Goal: Task Accomplishment & Management: Manage account settings

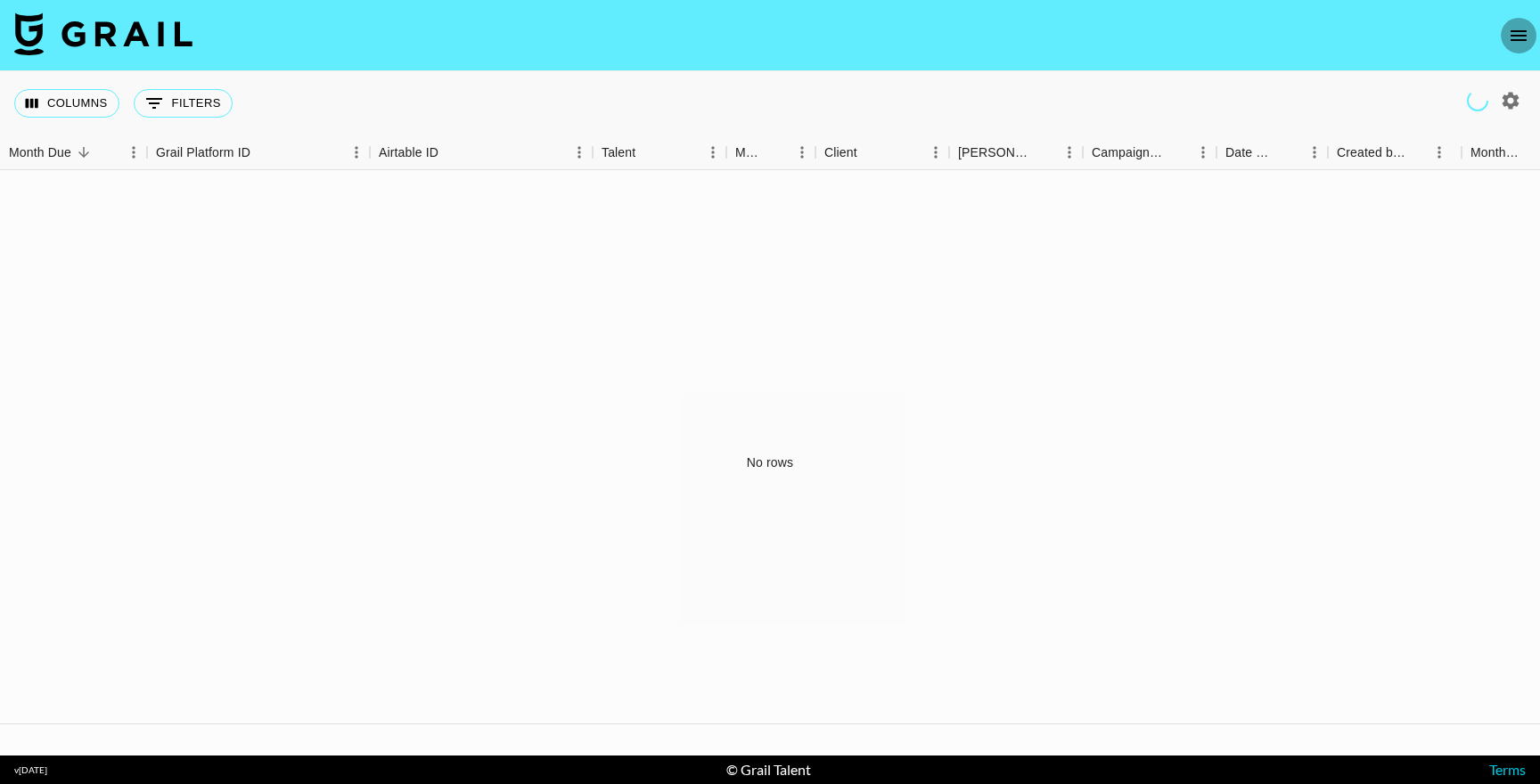
click at [1520, 41] on icon "open drawer" at bounding box center [1519, 36] width 21 height 21
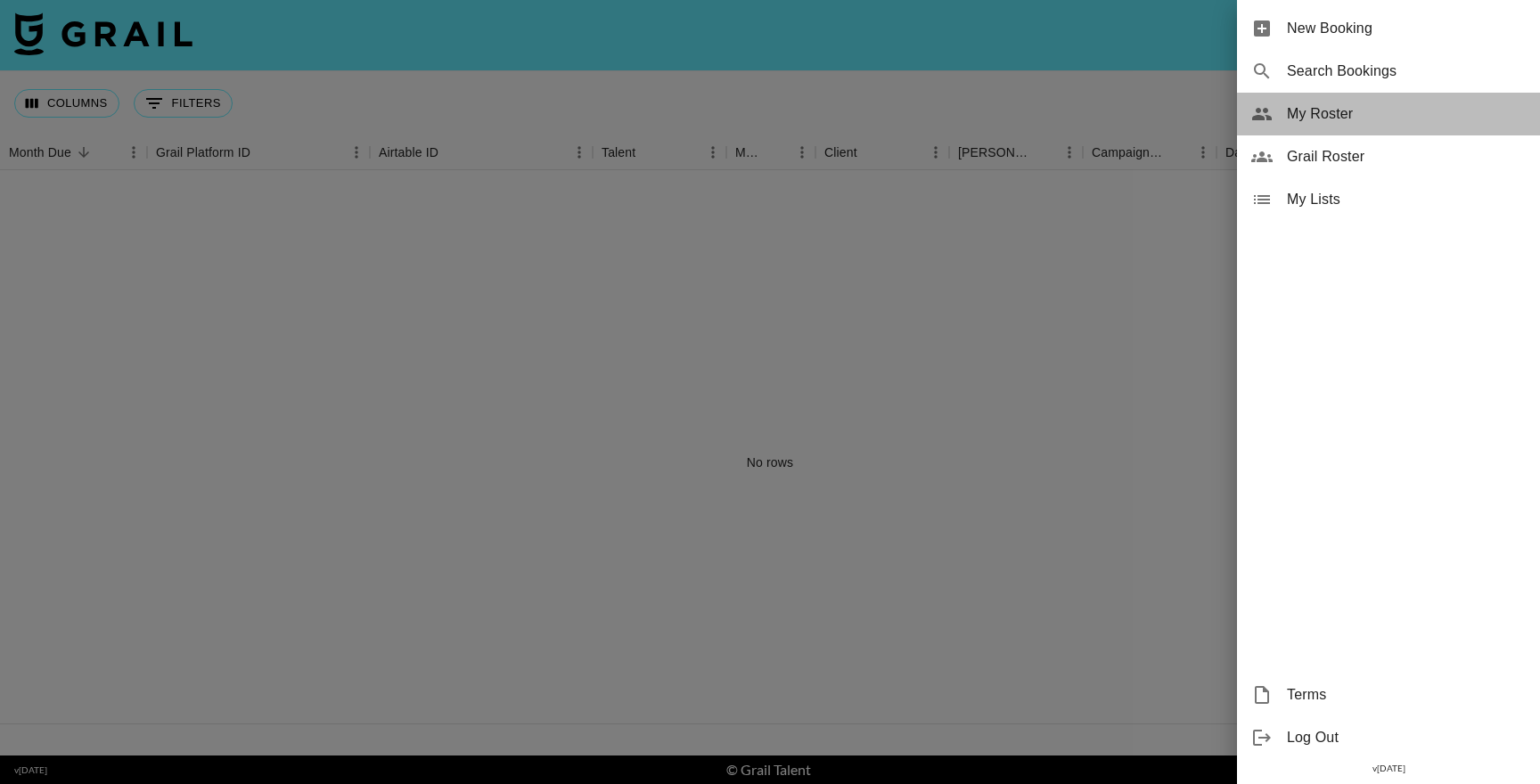
click at [1307, 103] on span "My Roster" at bounding box center [1407, 114] width 239 height 21
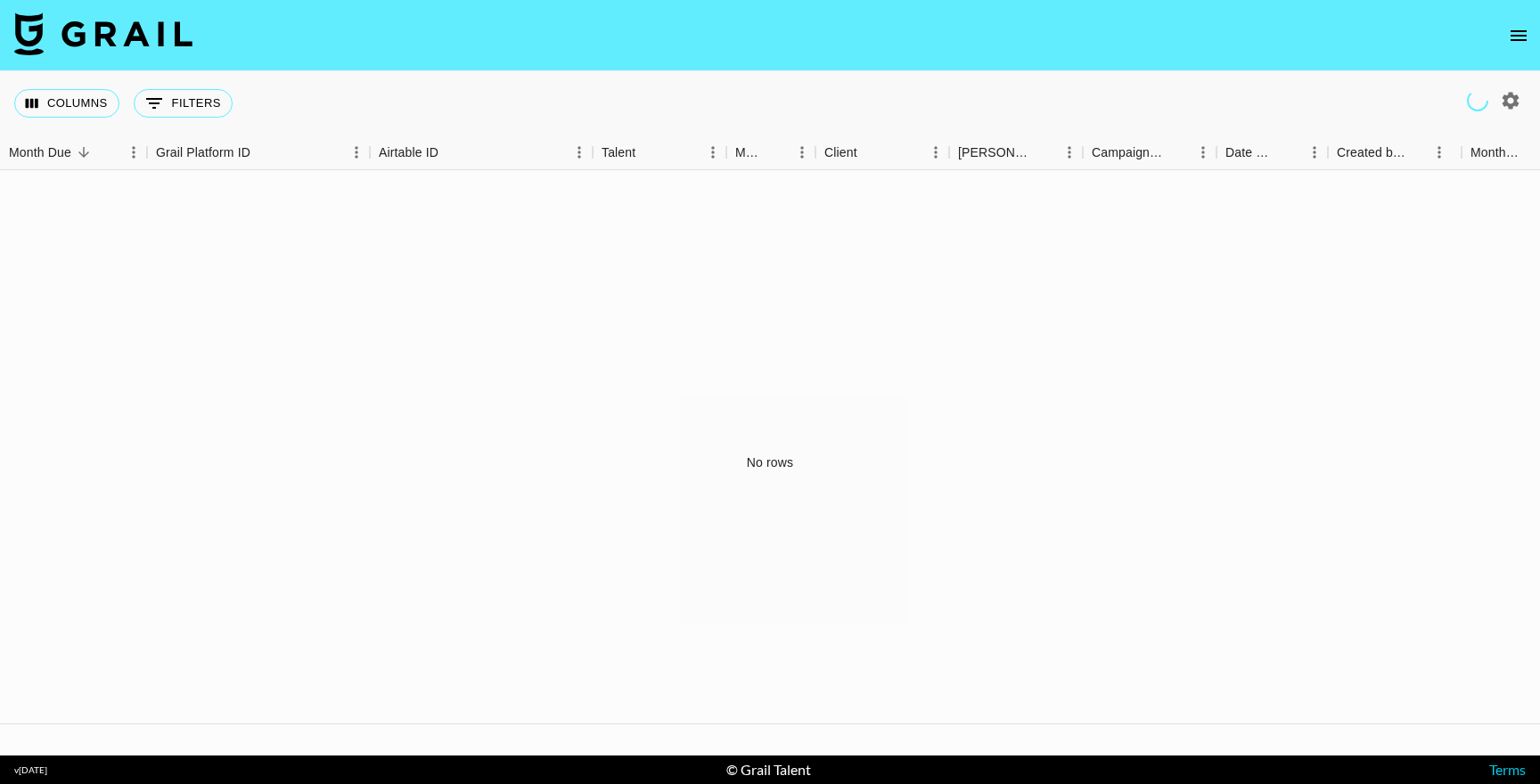
click at [1525, 37] on icon "open drawer" at bounding box center [1519, 36] width 21 height 21
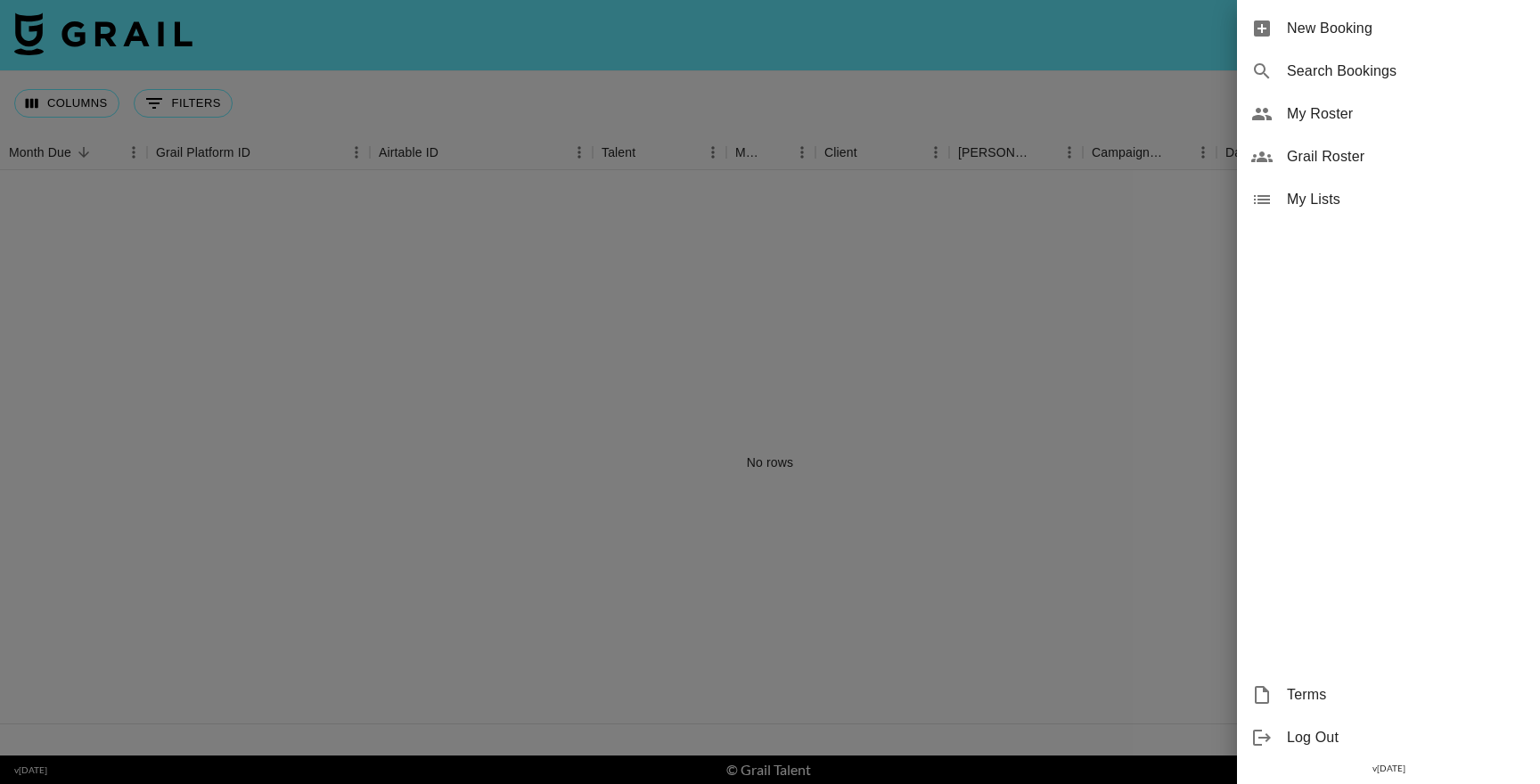
click at [1313, 119] on span "My Roster" at bounding box center [1407, 114] width 239 height 21
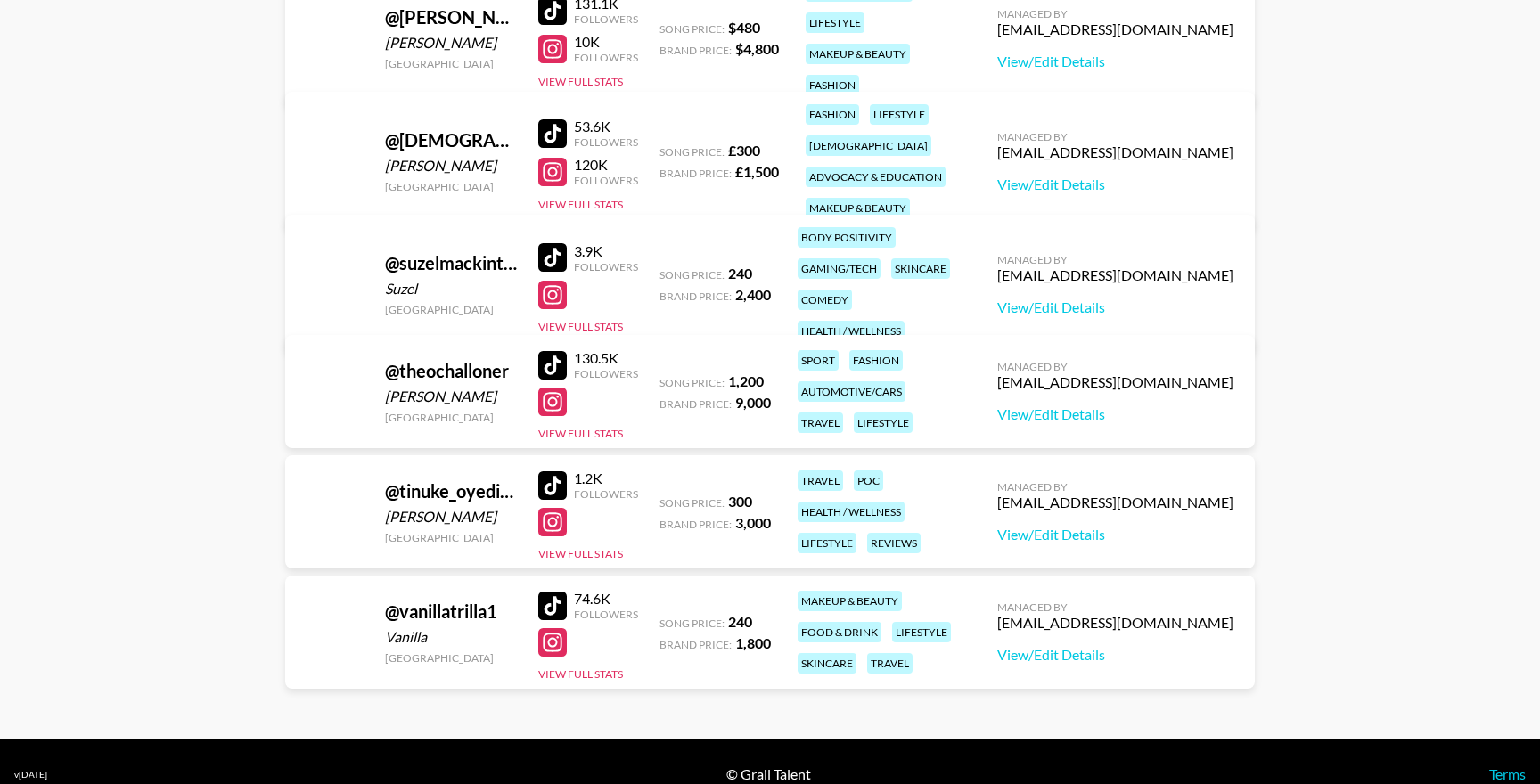
scroll to position [1755, 0]
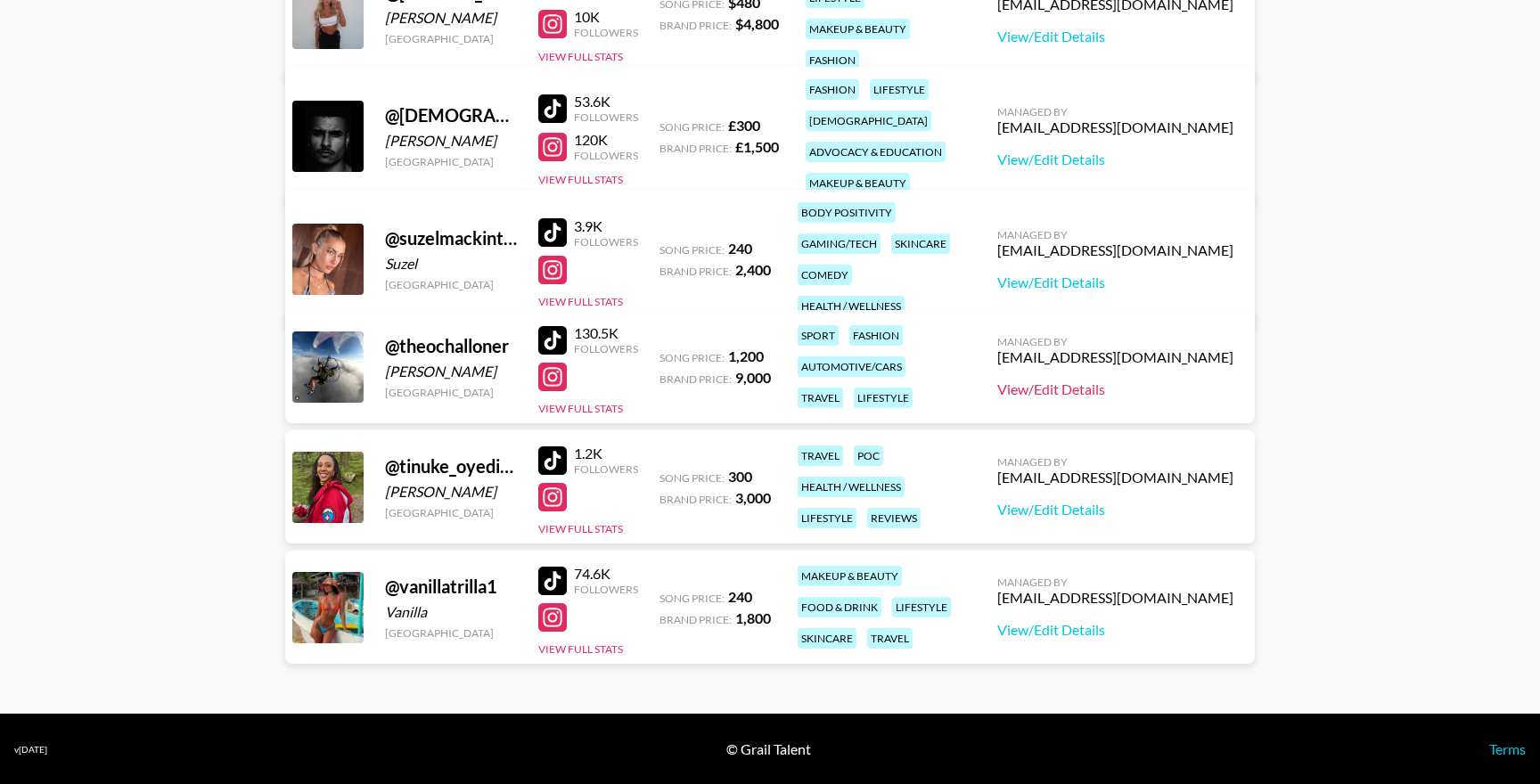
click at [1115, 386] on link "View/Edit Details" at bounding box center [1115, 389] width 236 height 18
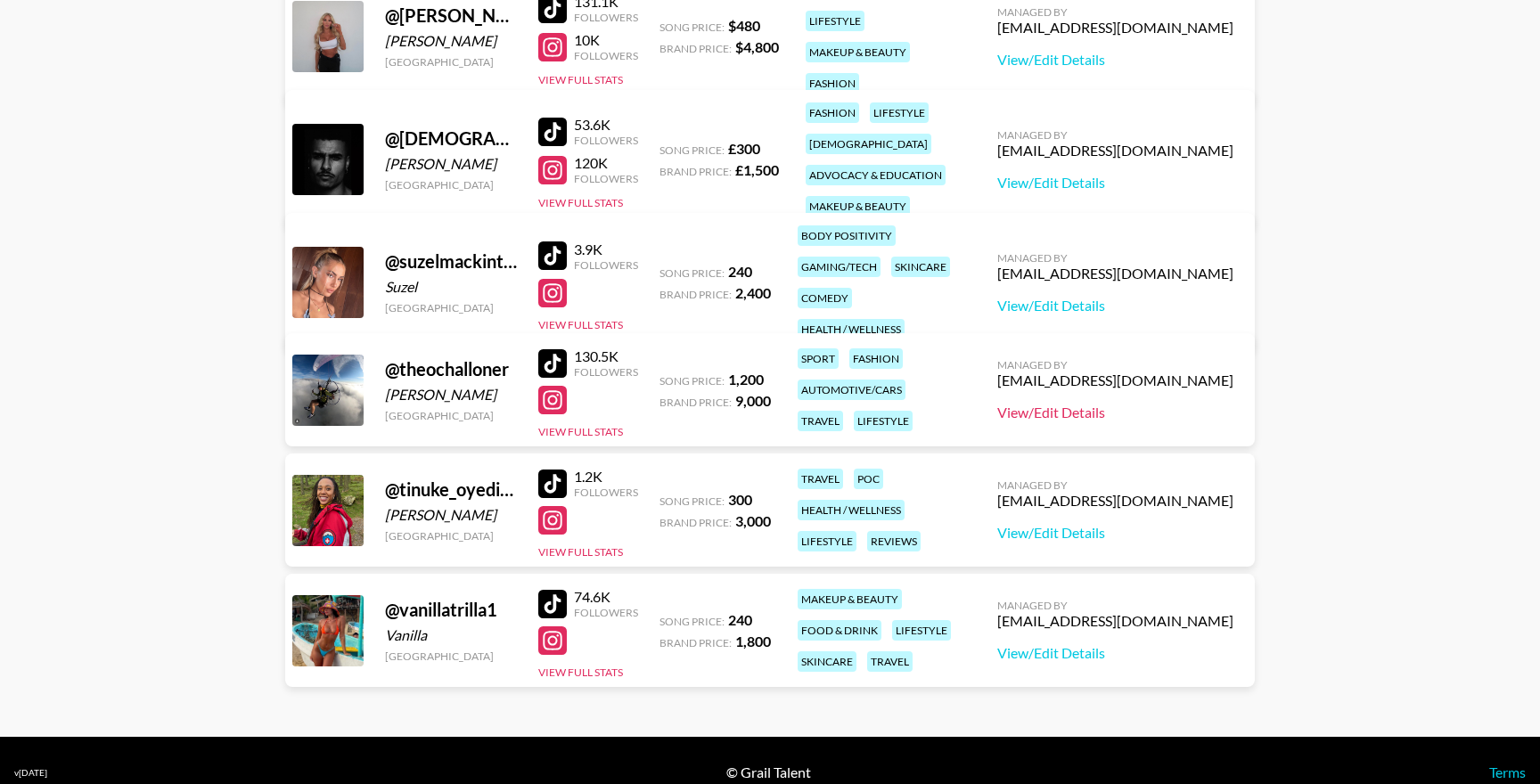
scroll to position [1756, 0]
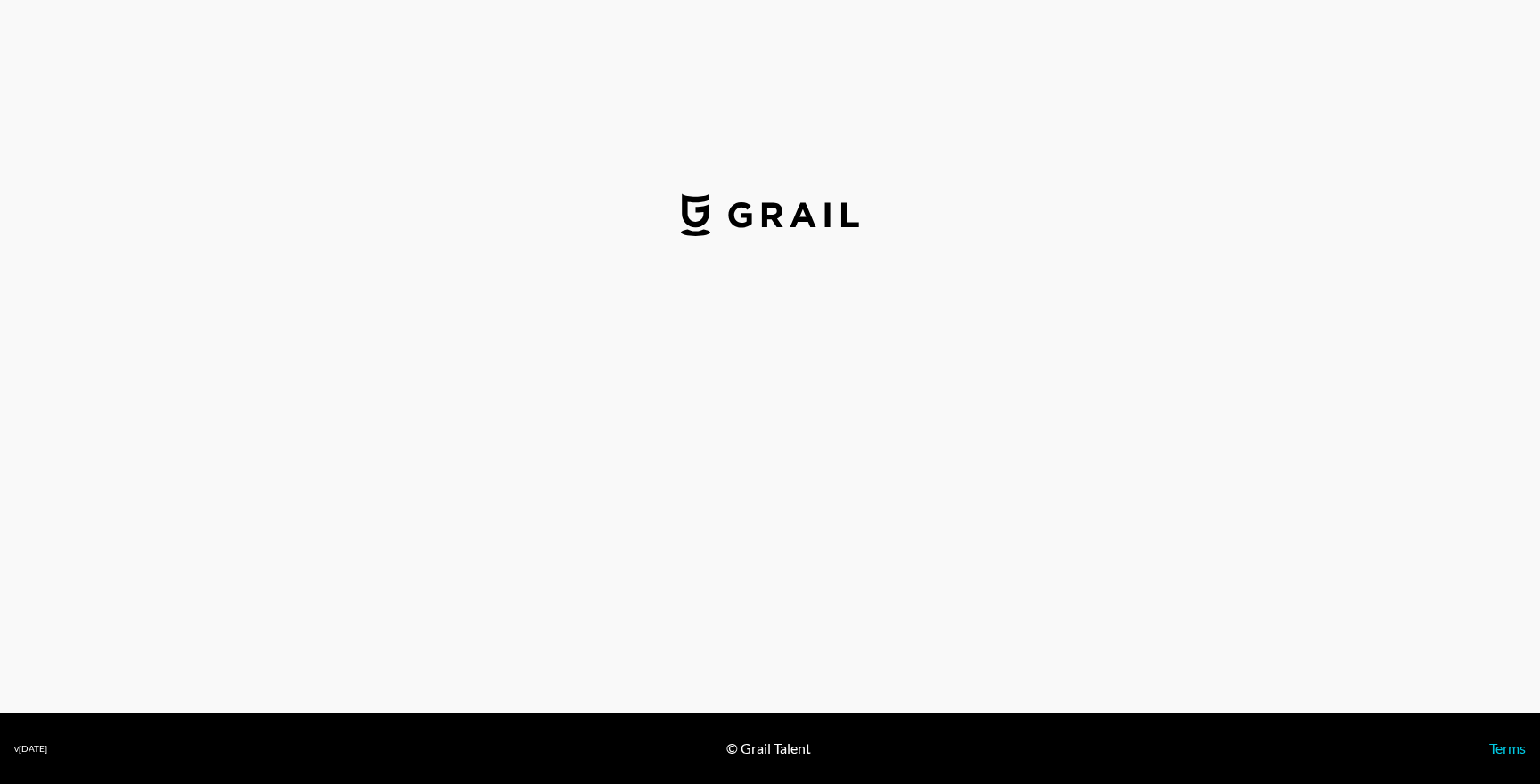
select select "USD"
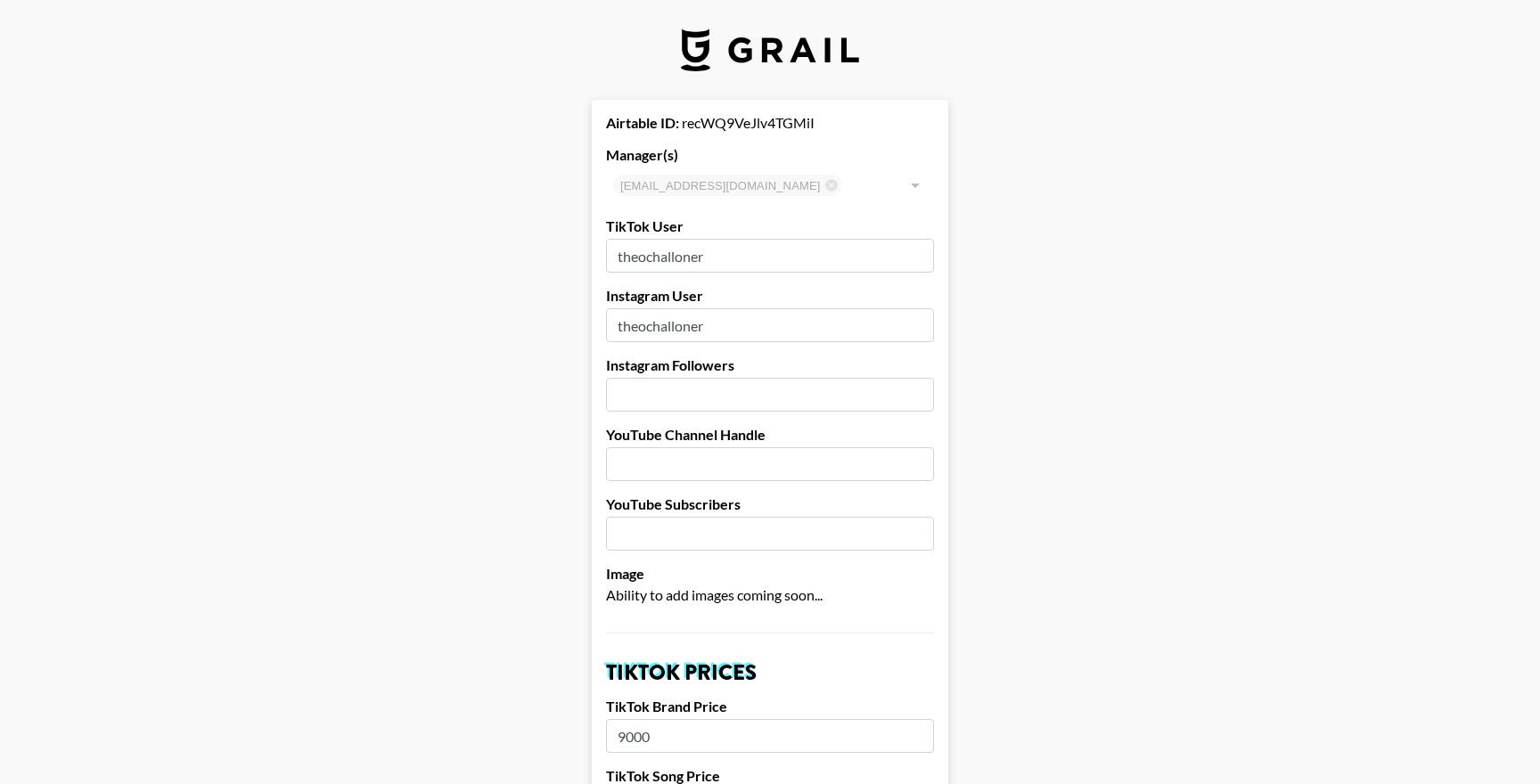
click at [823, 251] on input "theochalloner" at bounding box center [770, 256] width 328 height 34
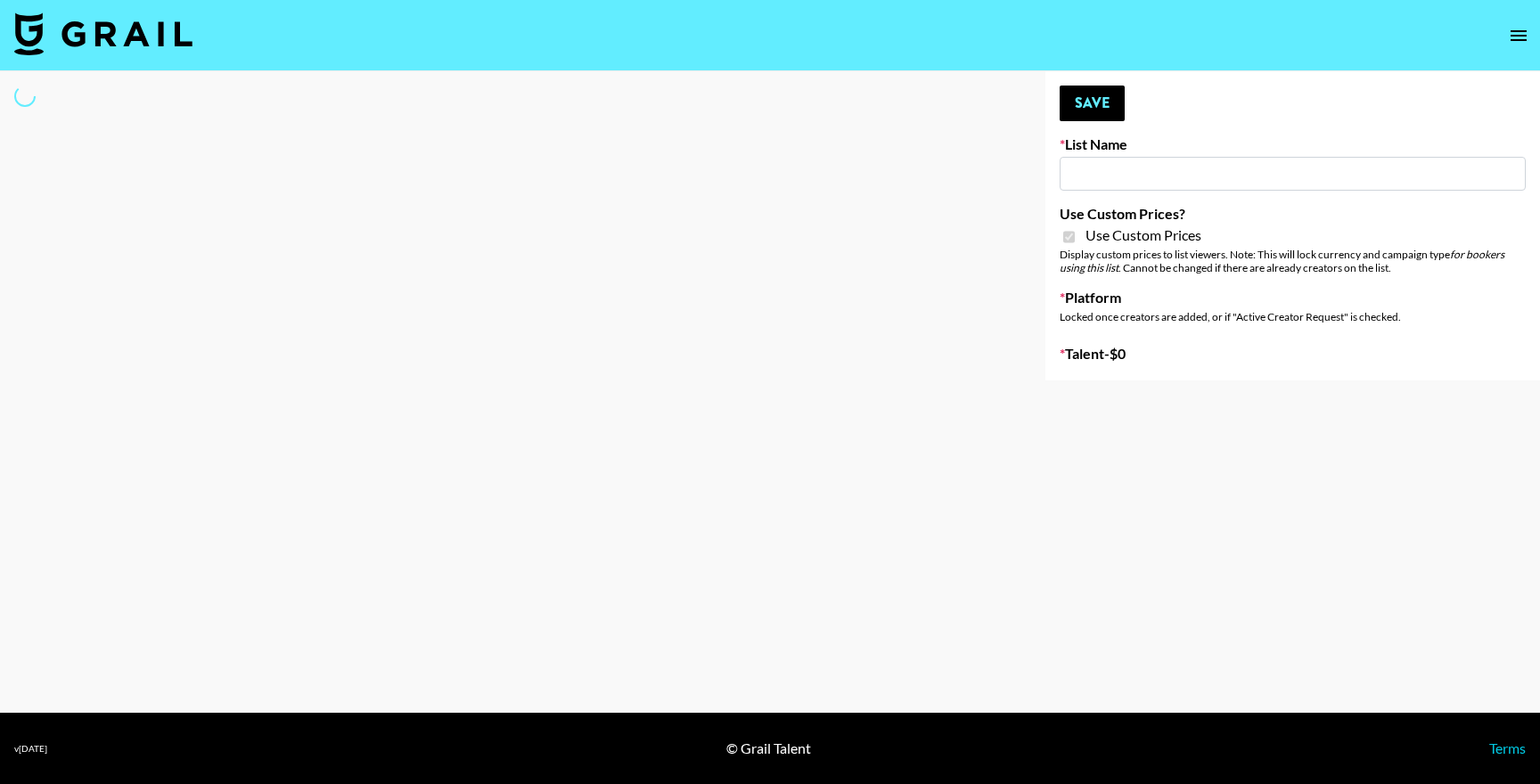
type input "Question AI"
checkbox input "true"
select select "Brand"
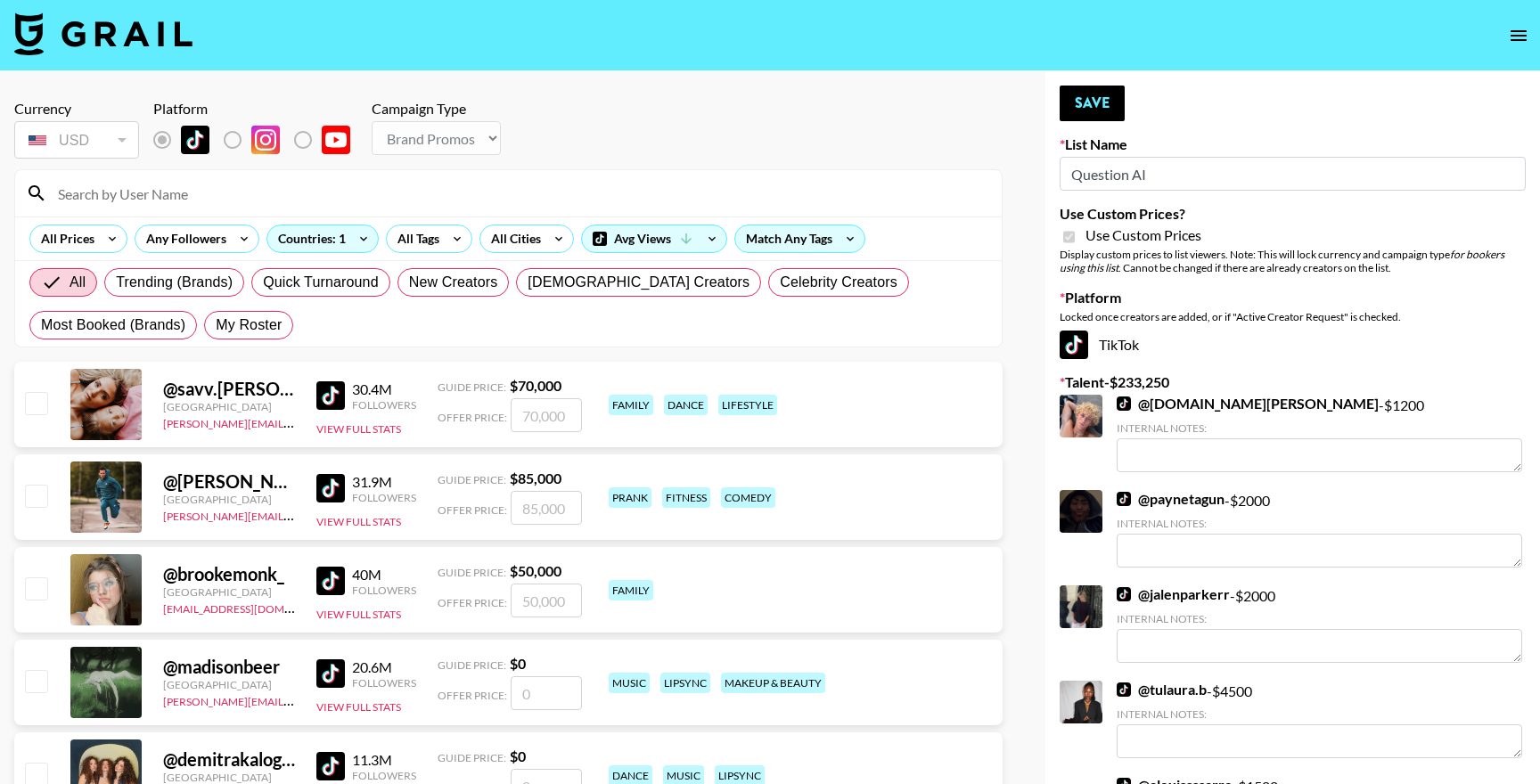
click at [343, 195] on input at bounding box center [519, 193] width 944 height 28
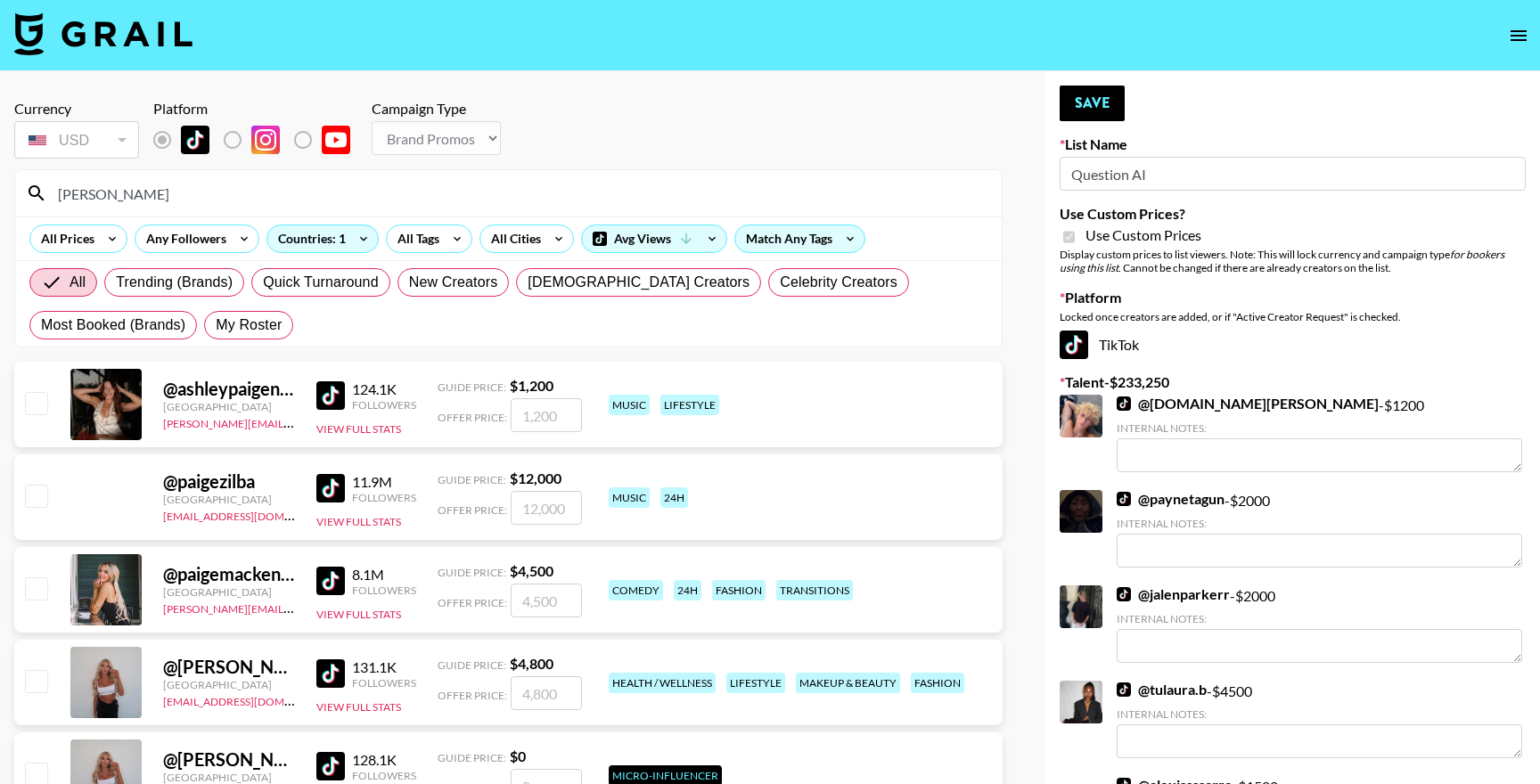
scroll to position [77, 0]
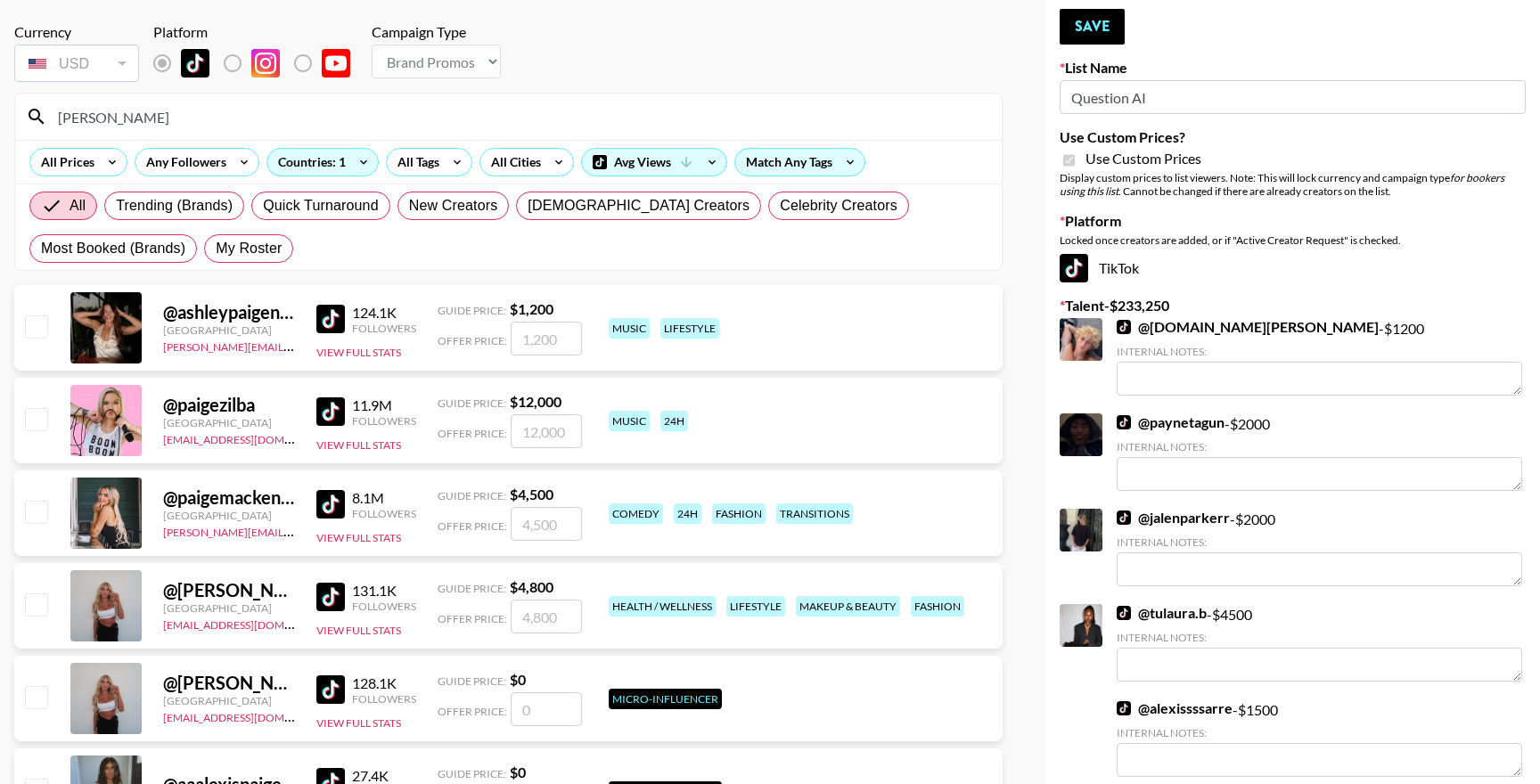
type input "paige"
click at [36, 606] on input "checkbox" at bounding box center [36, 604] width 21 height 21
checkbox input "true"
type input "4800"
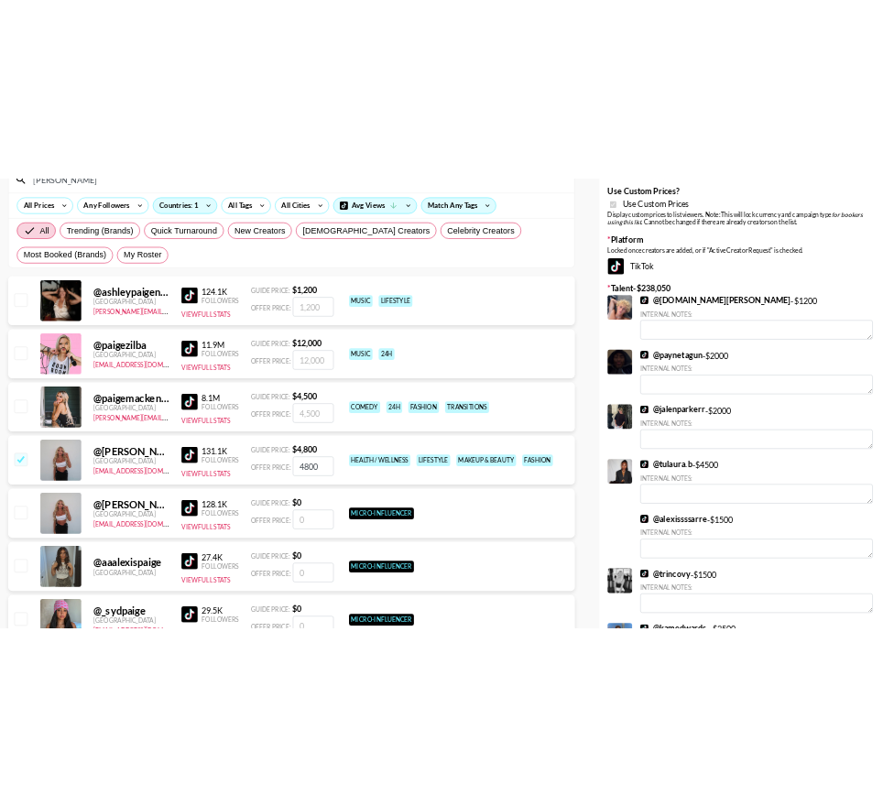
scroll to position [203, 0]
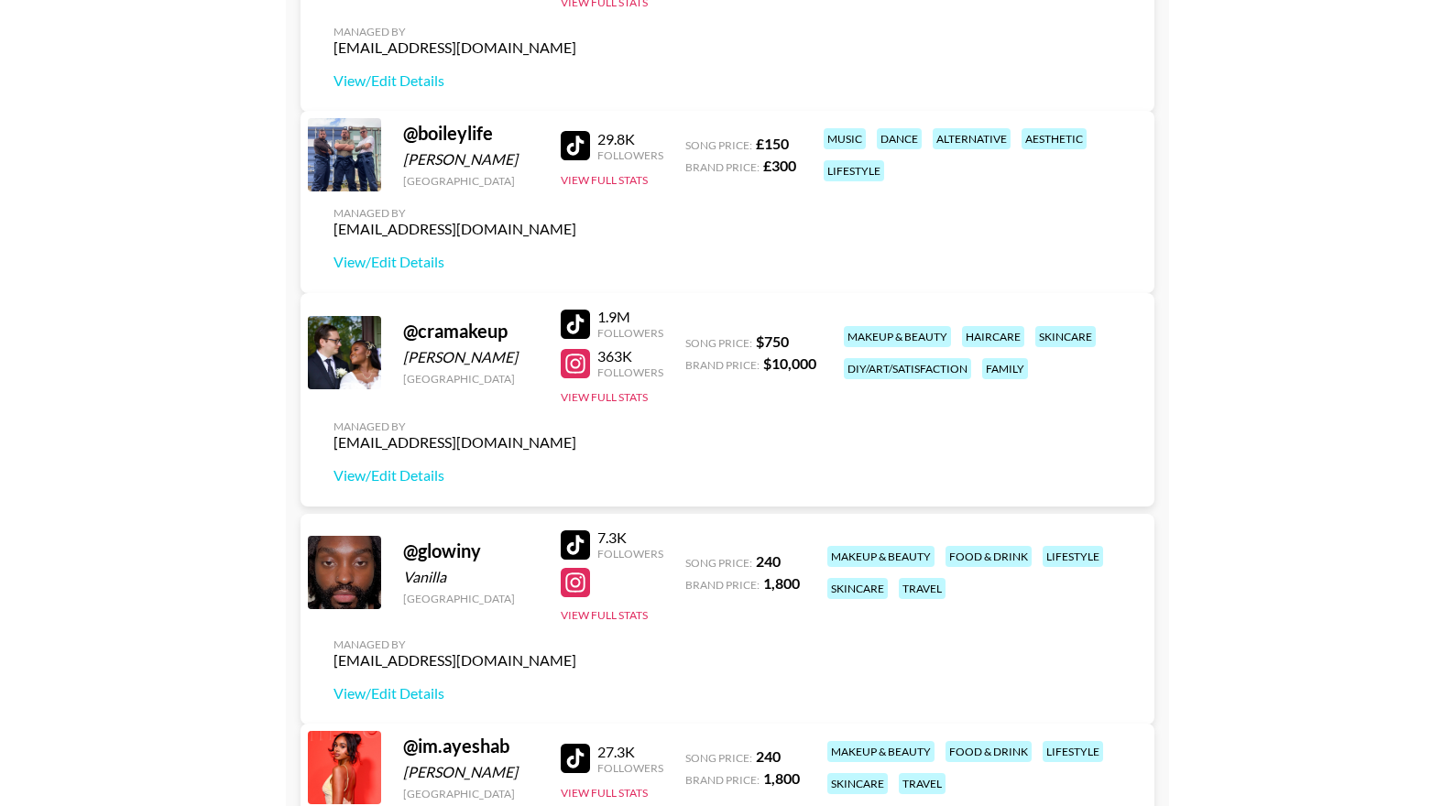
scroll to position [408, 0]
